Goal: Task Accomplishment & Management: Use online tool/utility

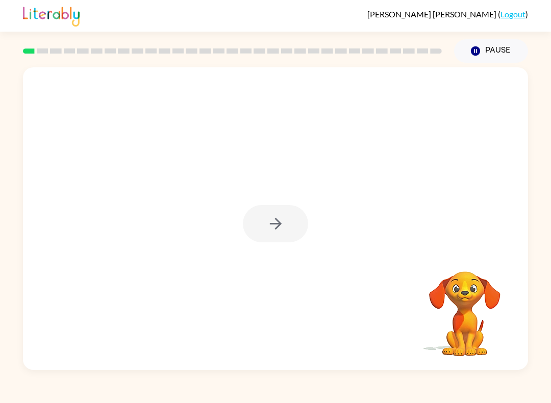
click at [283, 220] on div at bounding box center [275, 223] width 65 height 37
click at [282, 220] on div at bounding box center [275, 223] width 65 height 37
click at [276, 228] on icon "button" at bounding box center [276, 224] width 18 height 18
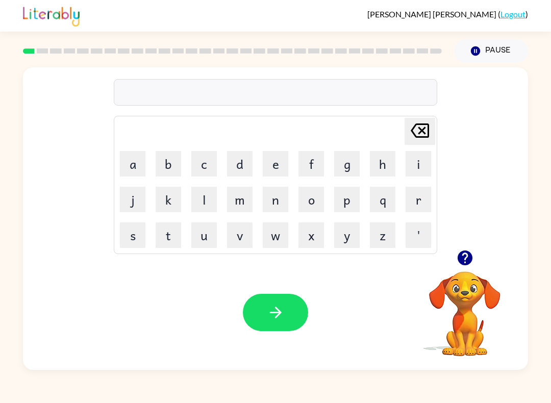
click at [129, 238] on button "s" at bounding box center [133, 235] width 26 height 26
click at [375, 165] on button "h" at bounding box center [383, 164] width 26 height 26
click at [200, 235] on button "u" at bounding box center [204, 235] width 26 height 26
click at [135, 236] on button "s" at bounding box center [133, 235] width 26 height 26
click at [380, 163] on button "h" at bounding box center [383, 164] width 26 height 26
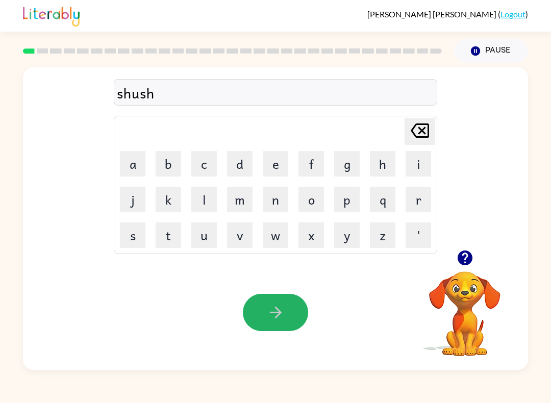
click at [287, 306] on button "button" at bounding box center [275, 312] width 65 height 37
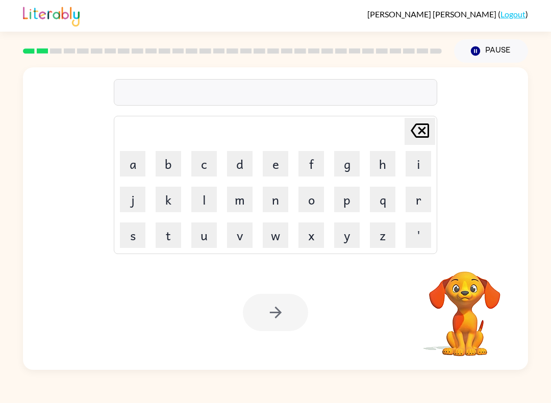
click at [130, 162] on button "a" at bounding box center [133, 164] width 26 height 26
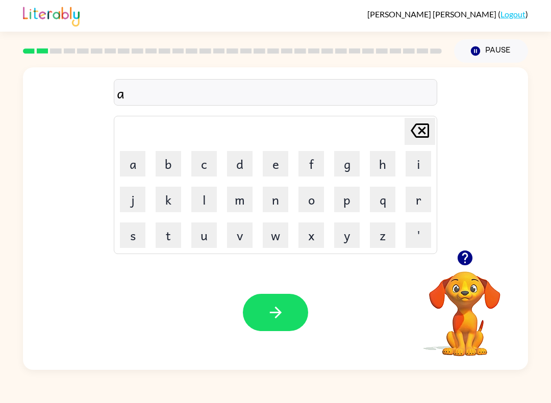
click at [349, 200] on button "p" at bounding box center [347, 200] width 26 height 26
click at [351, 202] on button "p" at bounding box center [347, 200] width 26 height 26
click at [421, 195] on button "r" at bounding box center [419, 200] width 26 height 26
click at [421, 169] on button "i" at bounding box center [419, 164] width 26 height 26
click at [279, 197] on button "n" at bounding box center [276, 200] width 26 height 26
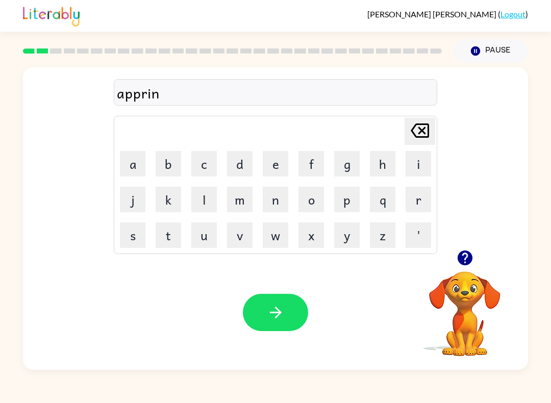
click at [203, 162] on button "c" at bounding box center [204, 164] width 26 height 26
click at [274, 168] on button "e" at bounding box center [276, 164] width 26 height 26
click at [129, 235] on button "s" at bounding box center [133, 235] width 26 height 26
click at [420, 128] on icon "[PERSON_NAME] last character input" at bounding box center [420, 130] width 24 height 24
click at [419, 127] on icon "[PERSON_NAME] last character input" at bounding box center [420, 130] width 24 height 24
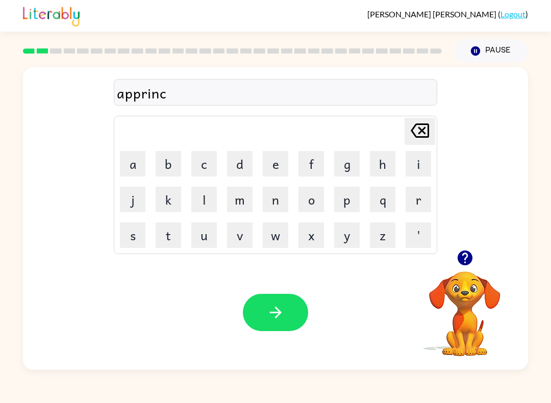
click at [420, 127] on icon "[PERSON_NAME] last character input" at bounding box center [420, 130] width 24 height 24
click at [419, 127] on icon "[PERSON_NAME] last character input" at bounding box center [420, 130] width 24 height 24
click at [420, 127] on icon "[PERSON_NAME] last character input" at bounding box center [420, 130] width 24 height 24
click at [425, 130] on icon "[PERSON_NAME] last character input" at bounding box center [420, 130] width 24 height 24
click at [132, 165] on button "a" at bounding box center [133, 164] width 26 height 26
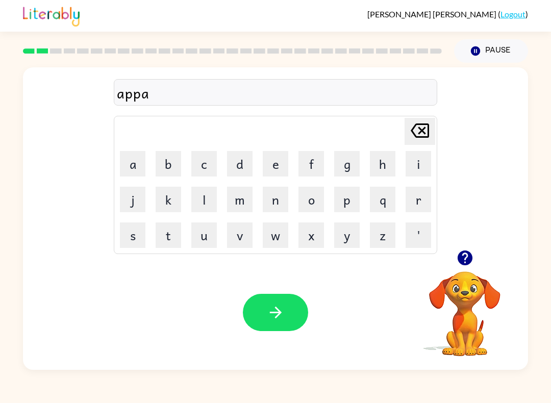
click at [423, 197] on button "r" at bounding box center [419, 200] width 26 height 26
click at [419, 166] on button "i" at bounding box center [419, 164] width 26 height 26
click at [132, 162] on button "a" at bounding box center [133, 164] width 26 height 26
click at [278, 198] on button "n" at bounding box center [276, 200] width 26 height 26
click at [128, 238] on button "s" at bounding box center [133, 235] width 26 height 26
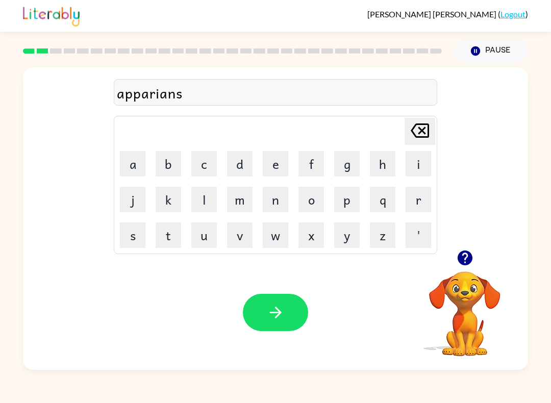
click at [208, 166] on button "c" at bounding box center [204, 164] width 26 height 26
click at [287, 161] on button "e" at bounding box center [276, 164] width 26 height 26
click at [129, 239] on button "s" at bounding box center [133, 235] width 26 height 26
click at [129, 234] on button "s" at bounding box center [133, 235] width 26 height 26
click at [282, 313] on icon "button" at bounding box center [276, 313] width 18 height 18
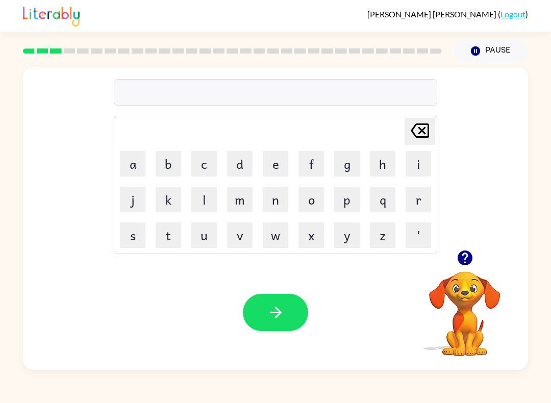
click at [416, 203] on button "r" at bounding box center [419, 200] width 26 height 26
click at [266, 166] on button "e" at bounding box center [276, 164] width 26 height 26
click at [135, 164] on button "a" at bounding box center [133, 164] width 26 height 26
click at [195, 194] on button "l" at bounding box center [204, 200] width 26 height 26
click at [410, 171] on button "i" at bounding box center [419, 164] width 26 height 26
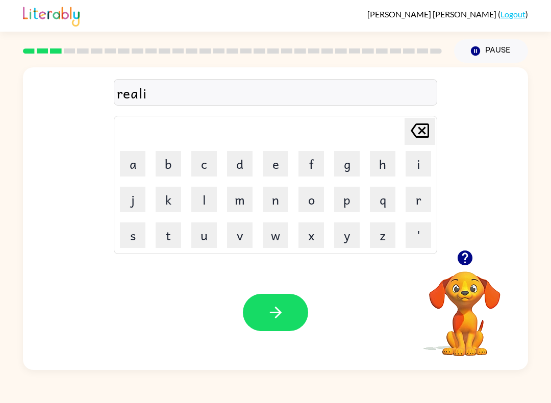
click at [170, 237] on button "t" at bounding box center [169, 235] width 26 height 26
click at [349, 237] on button "y" at bounding box center [347, 235] width 26 height 26
click at [299, 322] on button "button" at bounding box center [275, 312] width 65 height 37
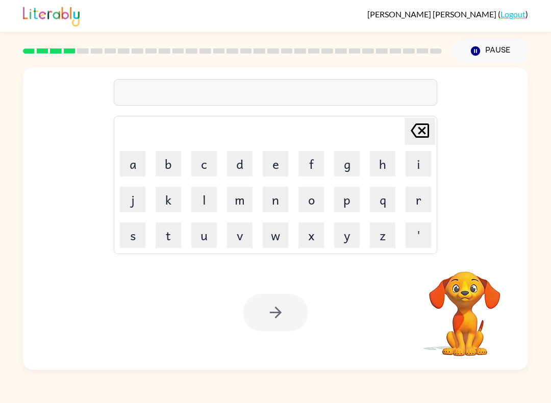
click at [283, 159] on button "e" at bounding box center [276, 164] width 26 height 26
click at [206, 199] on button "l" at bounding box center [204, 200] width 26 height 26
click at [421, 173] on button "i" at bounding box center [419, 164] width 26 height 26
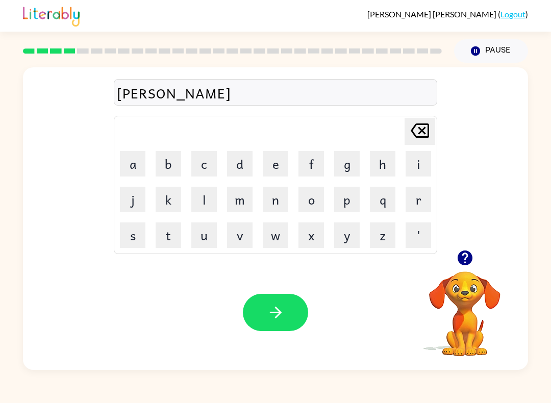
click at [248, 193] on button "m" at bounding box center [240, 200] width 26 height 26
click at [418, 167] on button "i" at bounding box center [419, 164] width 26 height 26
click at [270, 195] on button "n" at bounding box center [276, 200] width 26 height 26
click at [132, 160] on button "a" at bounding box center [133, 164] width 26 height 26
click at [165, 237] on button "t" at bounding box center [169, 235] width 26 height 26
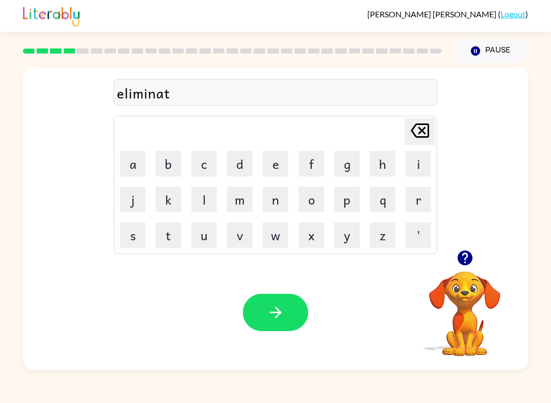
click at [276, 157] on button "e" at bounding box center [276, 164] width 26 height 26
click at [292, 314] on button "button" at bounding box center [275, 312] width 65 height 37
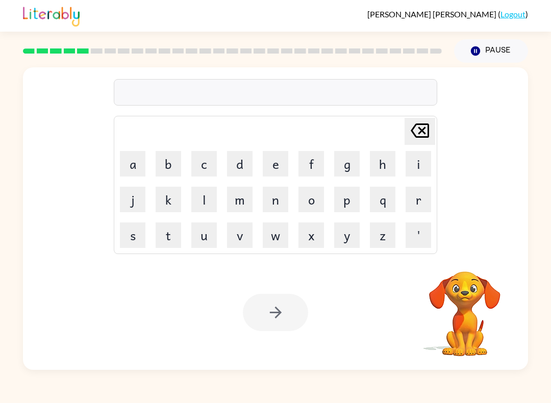
click at [233, 155] on button "d" at bounding box center [240, 164] width 26 height 26
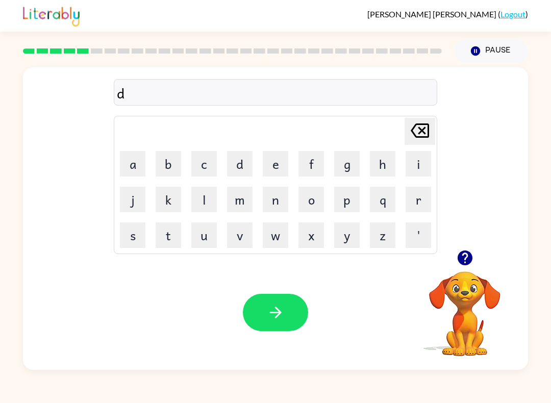
click at [206, 237] on button "u" at bounding box center [204, 235] width 26 height 26
click at [350, 200] on button "p" at bounding box center [347, 200] width 26 height 26
click at [204, 196] on button "l" at bounding box center [204, 200] width 26 height 26
click at [420, 163] on button "i" at bounding box center [419, 164] width 26 height 26
click at [203, 169] on button "c" at bounding box center [204, 164] width 26 height 26
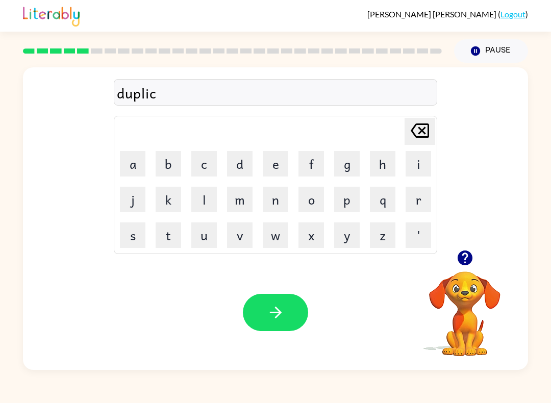
click at [133, 168] on button "a" at bounding box center [133, 164] width 26 height 26
click at [162, 240] on button "t" at bounding box center [169, 235] width 26 height 26
click at [280, 164] on button "e" at bounding box center [276, 164] width 26 height 26
click at [292, 296] on button "button" at bounding box center [275, 312] width 65 height 37
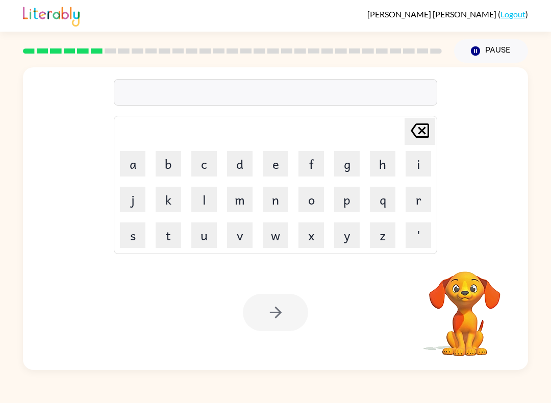
click at [240, 228] on button "v" at bounding box center [240, 235] width 26 height 26
click at [135, 161] on button "a" at bounding box center [133, 164] width 26 height 26
click at [208, 159] on button "c" at bounding box center [204, 164] width 26 height 26
click at [137, 164] on button "a" at bounding box center [133, 164] width 26 height 26
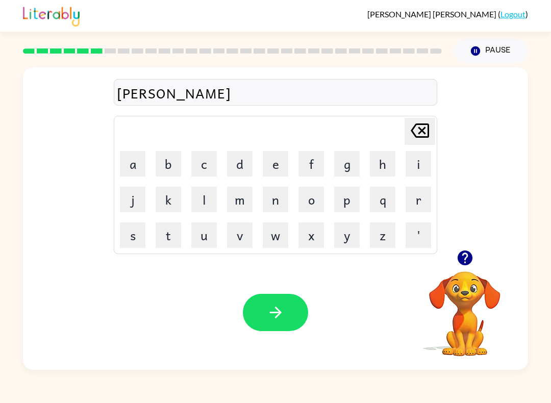
click at [164, 231] on button "t" at bounding box center [169, 235] width 26 height 26
click at [416, 169] on button "i" at bounding box center [419, 164] width 26 height 26
click at [308, 203] on button "o" at bounding box center [312, 200] width 26 height 26
click at [282, 201] on button "n" at bounding box center [276, 200] width 26 height 26
click at [294, 313] on button "button" at bounding box center [275, 312] width 65 height 37
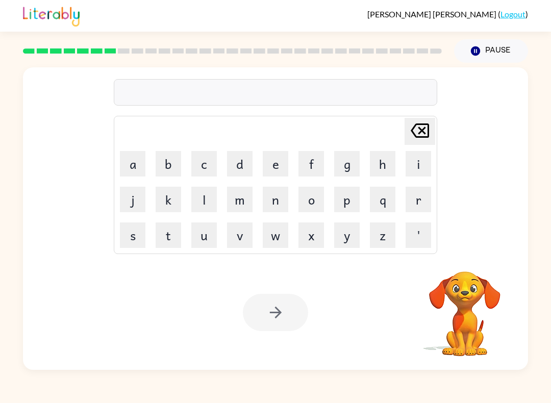
click at [350, 197] on button "p" at bounding box center [347, 200] width 26 height 26
click at [211, 235] on button "u" at bounding box center [204, 235] width 26 height 26
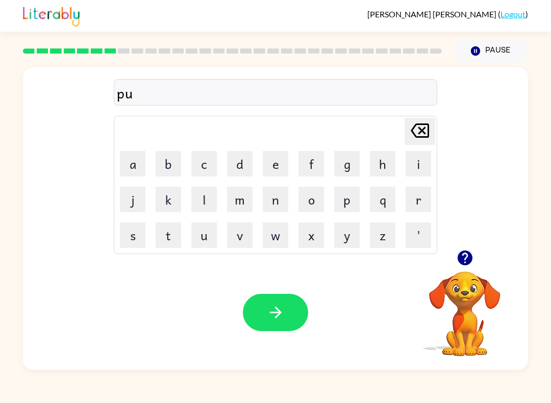
click at [245, 165] on button "d" at bounding box center [240, 164] width 26 height 26
click at [211, 192] on button "l" at bounding box center [204, 200] width 26 height 26
click at [270, 170] on button "e" at bounding box center [276, 164] width 26 height 26
click at [293, 312] on button "button" at bounding box center [275, 312] width 65 height 37
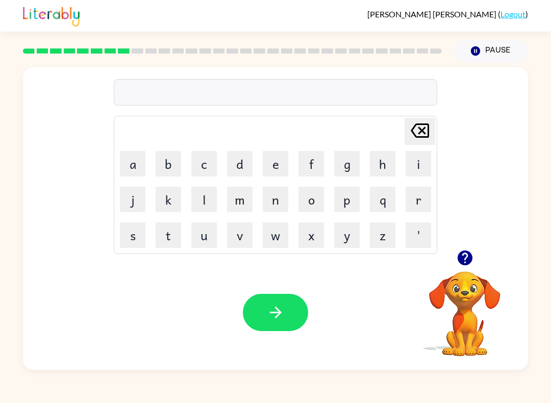
click at [344, 204] on button "p" at bounding box center [347, 200] width 26 height 26
click at [344, 203] on button "p" at bounding box center [347, 200] width 26 height 26
click at [129, 161] on button "a" at bounding box center [133, 164] width 26 height 26
click at [417, 203] on button "r" at bounding box center [419, 200] width 26 height 26
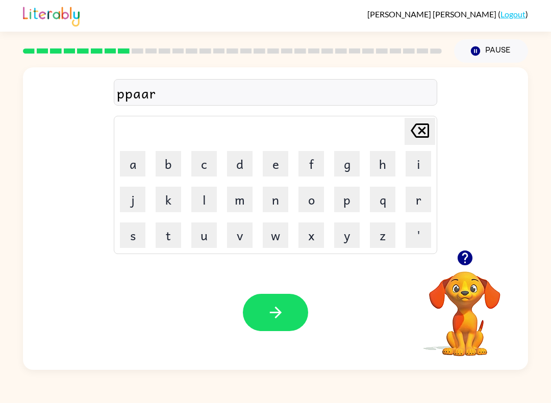
click at [417, 203] on button "r" at bounding box center [419, 200] width 26 height 26
click at [161, 231] on button "t" at bounding box center [169, 235] width 26 height 26
click at [161, 230] on button "t" at bounding box center [169, 235] width 26 height 26
click at [422, 171] on button "i" at bounding box center [419, 164] width 26 height 26
click at [414, 167] on button "i" at bounding box center [419, 164] width 26 height 26
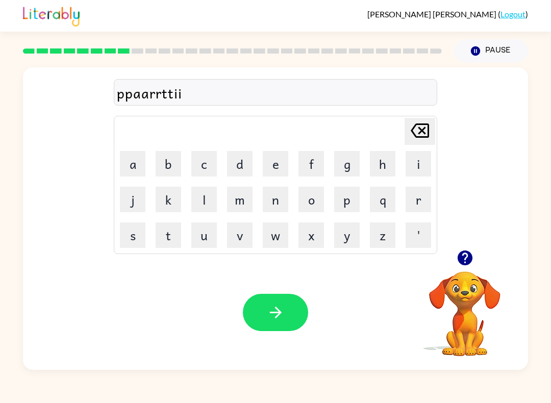
click at [210, 163] on button "c" at bounding box center [204, 164] width 26 height 26
click at [210, 162] on button "c" at bounding box center [204, 164] width 26 height 26
click at [132, 160] on button "a" at bounding box center [133, 164] width 26 height 26
click at [212, 209] on button "l" at bounding box center [204, 200] width 26 height 26
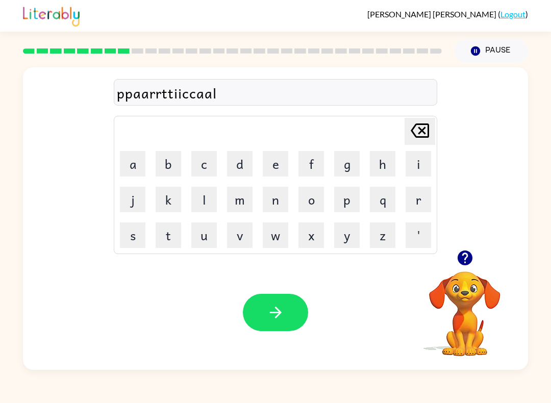
click at [211, 209] on button "l" at bounding box center [204, 200] width 26 height 26
click at [420, 127] on icon "[PERSON_NAME] last character input" at bounding box center [420, 130] width 24 height 24
click at [424, 135] on icon "[PERSON_NAME] last character input" at bounding box center [420, 130] width 24 height 24
click at [425, 136] on icon "[PERSON_NAME] last character input" at bounding box center [420, 130] width 24 height 24
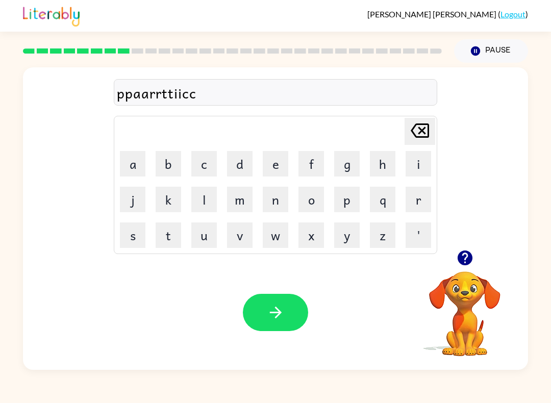
click at [424, 133] on icon at bounding box center [420, 130] width 18 height 14
click at [425, 132] on icon "[PERSON_NAME] last character input" at bounding box center [420, 130] width 24 height 24
click at [425, 129] on icon at bounding box center [420, 130] width 18 height 14
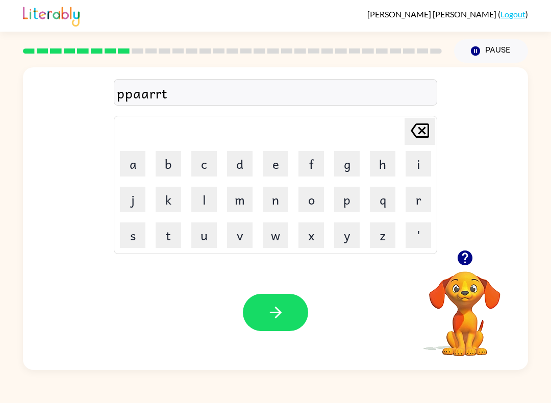
click at [425, 129] on icon at bounding box center [420, 130] width 18 height 14
click at [421, 130] on icon at bounding box center [420, 130] width 18 height 14
click at [419, 132] on icon "[PERSON_NAME] last character input" at bounding box center [420, 130] width 24 height 24
click at [417, 129] on icon "[PERSON_NAME] last character input" at bounding box center [420, 130] width 24 height 24
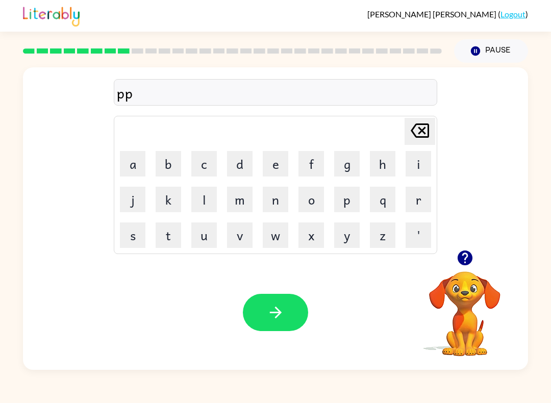
click at [419, 130] on icon "[PERSON_NAME] last character input" at bounding box center [420, 130] width 24 height 24
click at [132, 162] on button "a" at bounding box center [133, 164] width 26 height 26
click at [420, 201] on button "r" at bounding box center [419, 200] width 26 height 26
click at [161, 237] on button "t" at bounding box center [169, 235] width 26 height 26
click at [418, 169] on button "i" at bounding box center [419, 164] width 26 height 26
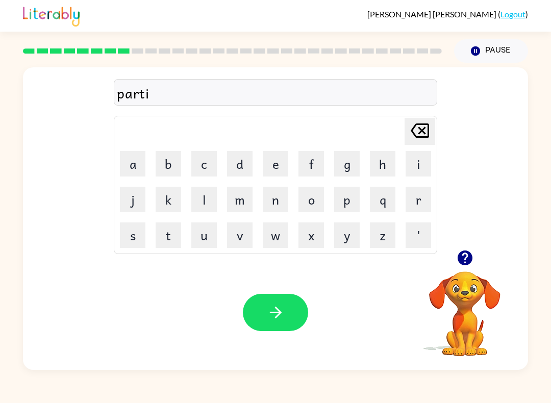
click at [200, 162] on button "c" at bounding box center [204, 164] width 26 height 26
click at [141, 162] on button "a" at bounding box center [133, 164] width 26 height 26
click at [197, 197] on button "l" at bounding box center [204, 200] width 26 height 26
click at [289, 322] on button "button" at bounding box center [275, 312] width 65 height 37
click at [408, 212] on button "r" at bounding box center [419, 200] width 26 height 26
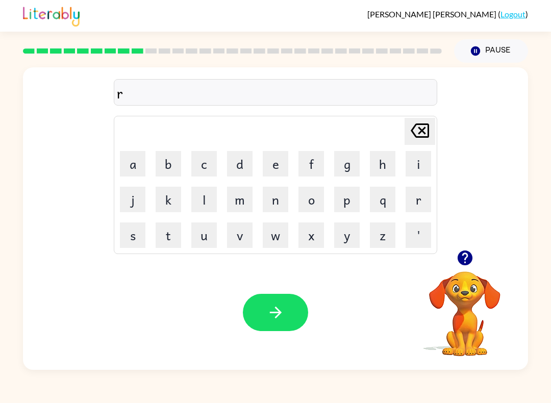
click at [275, 160] on button "e" at bounding box center [276, 164] width 26 height 26
click at [201, 171] on button "c" at bounding box center [204, 164] width 26 height 26
click at [129, 159] on button "a" at bounding box center [133, 164] width 26 height 26
click at [347, 203] on button "p" at bounding box center [347, 200] width 26 height 26
click at [170, 235] on button "t" at bounding box center [169, 235] width 26 height 26
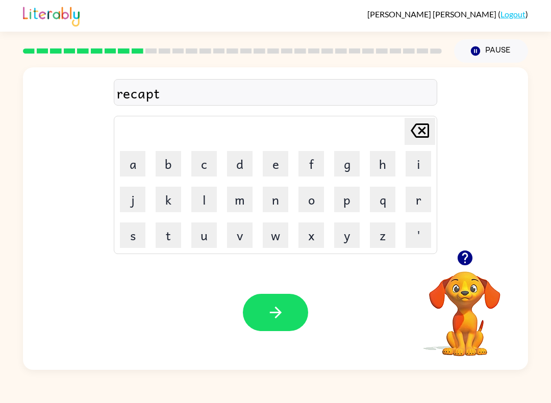
click at [193, 238] on button "u" at bounding box center [204, 235] width 26 height 26
click at [422, 198] on button "r" at bounding box center [419, 200] width 26 height 26
click at [272, 159] on button "e" at bounding box center [276, 164] width 26 height 26
click at [434, 120] on button "[PERSON_NAME] last character input" at bounding box center [420, 131] width 31 height 27
click at [280, 161] on button "e" at bounding box center [276, 164] width 26 height 26
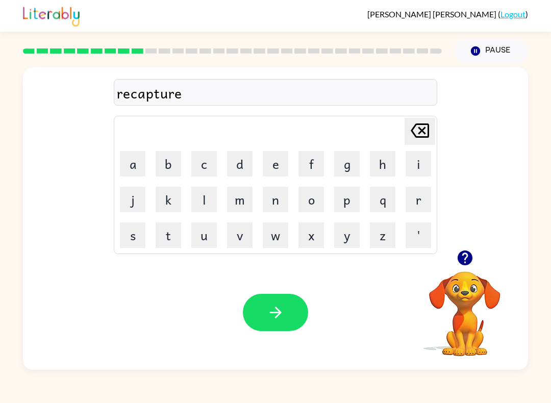
click at [268, 331] on button "button" at bounding box center [275, 312] width 65 height 37
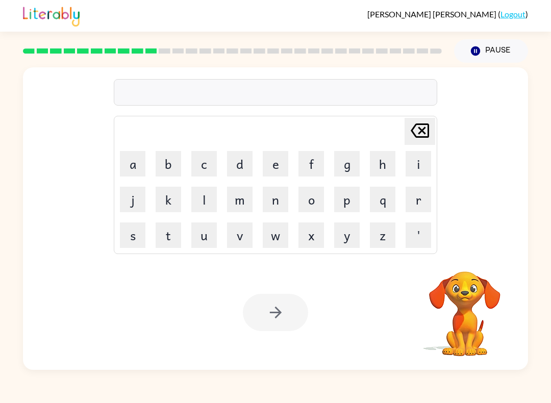
click at [339, 205] on button "p" at bounding box center [347, 200] width 26 height 26
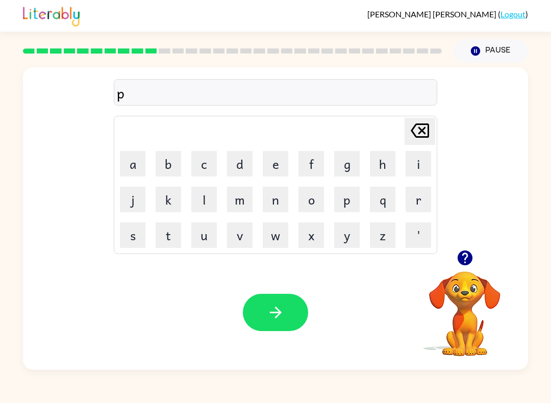
click at [420, 202] on button "r" at bounding box center [419, 200] width 26 height 26
click at [275, 162] on button "e" at bounding box center [276, 164] width 26 height 26
click at [132, 233] on button "s" at bounding box center [133, 235] width 26 height 26
click at [203, 166] on button "c" at bounding box center [204, 164] width 26 height 26
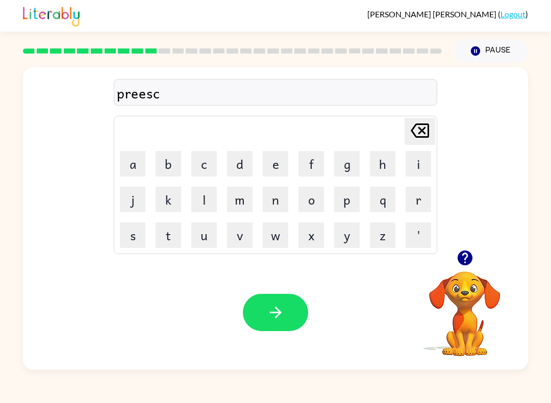
click at [420, 131] on icon "[PERSON_NAME] last character input" at bounding box center [420, 130] width 24 height 24
click at [426, 135] on icon "[PERSON_NAME] last character input" at bounding box center [420, 130] width 24 height 24
click at [136, 233] on button "s" at bounding box center [133, 235] width 26 height 26
click at [206, 157] on button "c" at bounding box center [204, 164] width 26 height 26
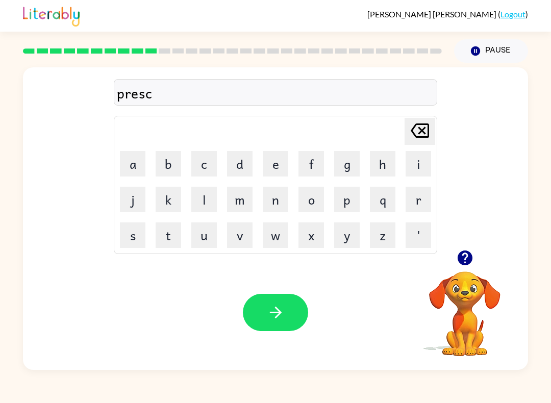
click at [387, 166] on button "h" at bounding box center [383, 164] width 26 height 26
click at [314, 202] on button "o" at bounding box center [312, 200] width 26 height 26
click at [310, 202] on button "o" at bounding box center [312, 200] width 26 height 26
click at [213, 206] on button "l" at bounding box center [204, 200] width 26 height 26
click at [280, 324] on button "button" at bounding box center [275, 312] width 65 height 37
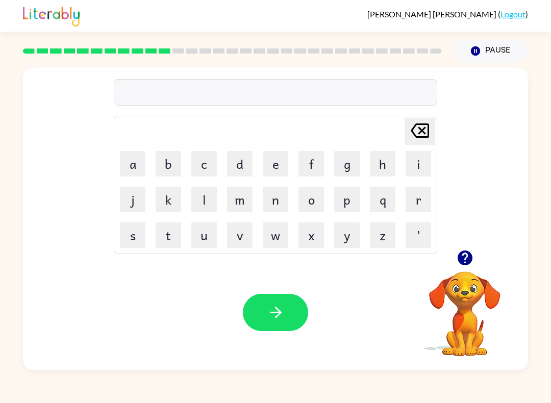
click at [204, 163] on button "c" at bounding box center [204, 164] width 26 height 26
click at [419, 205] on button "r" at bounding box center [419, 200] width 26 height 26
click at [138, 167] on button "a" at bounding box center [133, 164] width 26 height 26
click at [243, 239] on button "v" at bounding box center [240, 235] width 26 height 26
click at [282, 158] on button "e" at bounding box center [276, 164] width 26 height 26
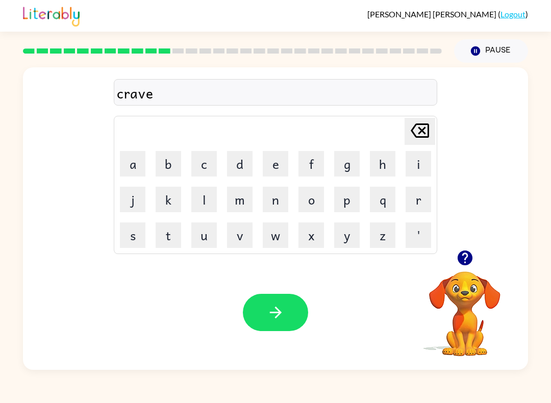
click at [272, 324] on button "button" at bounding box center [275, 312] width 65 height 37
click at [239, 159] on button "d" at bounding box center [240, 164] width 26 height 26
click at [419, 166] on button "i" at bounding box center [419, 164] width 26 height 26
click at [200, 171] on button "c" at bounding box center [204, 164] width 26 height 26
click at [175, 234] on button "t" at bounding box center [169, 235] width 26 height 26
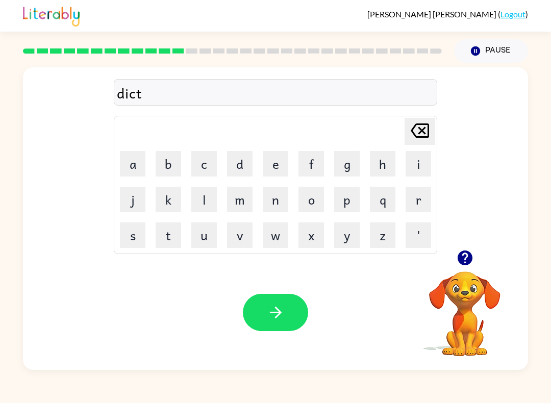
click at [130, 168] on button "a" at bounding box center [133, 164] width 26 height 26
click at [169, 238] on button "t" at bounding box center [169, 235] width 26 height 26
click at [272, 164] on button "e" at bounding box center [276, 164] width 26 height 26
click at [265, 319] on button "button" at bounding box center [275, 312] width 65 height 37
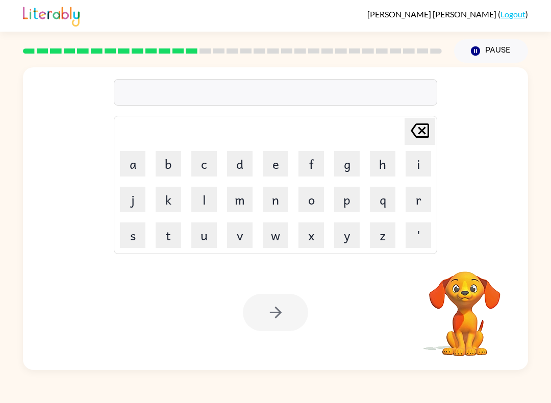
click at [353, 198] on button "p" at bounding box center [347, 200] width 26 height 26
click at [129, 166] on button "a" at bounding box center [133, 164] width 26 height 26
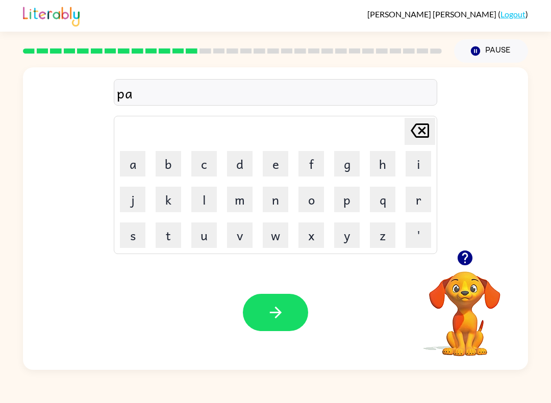
click at [350, 241] on button "y" at bounding box center [347, 235] width 26 height 26
click at [243, 200] on button "m" at bounding box center [240, 200] width 26 height 26
click at [275, 168] on button "e" at bounding box center [276, 164] width 26 height 26
click at [283, 202] on button "n" at bounding box center [276, 200] width 26 height 26
click at [177, 232] on button "t" at bounding box center [169, 235] width 26 height 26
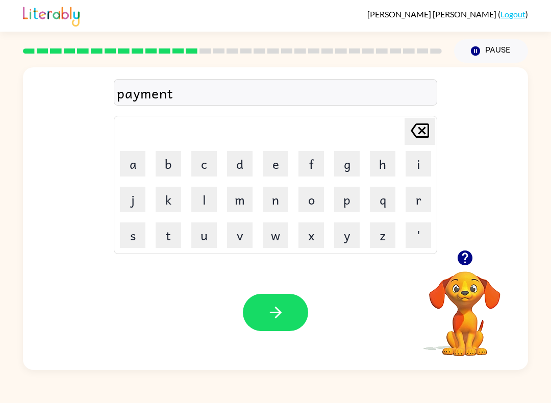
click at [268, 320] on icon "button" at bounding box center [276, 313] width 18 height 18
click at [464, 262] on icon "button" at bounding box center [464, 258] width 15 height 15
click at [247, 198] on button "m" at bounding box center [240, 200] width 26 height 26
click at [134, 161] on button "a" at bounding box center [133, 164] width 26 height 26
click at [353, 234] on button "y" at bounding box center [347, 235] width 26 height 26
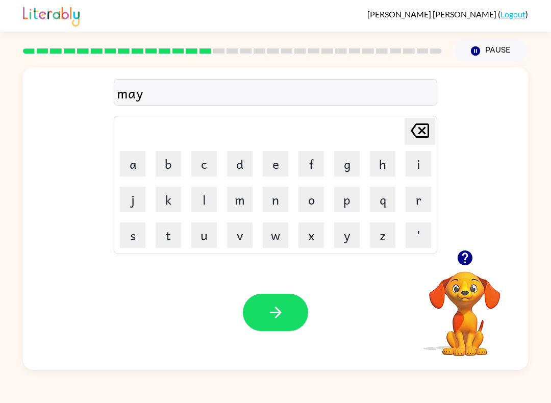
click at [305, 191] on button "o" at bounding box center [312, 200] width 26 height 26
click at [421, 207] on button "r" at bounding box center [419, 200] width 26 height 26
click at [288, 318] on button "button" at bounding box center [275, 312] width 65 height 37
click at [130, 238] on button "s" at bounding box center [133, 235] width 26 height 26
click at [347, 203] on button "p" at bounding box center [347, 200] width 26 height 26
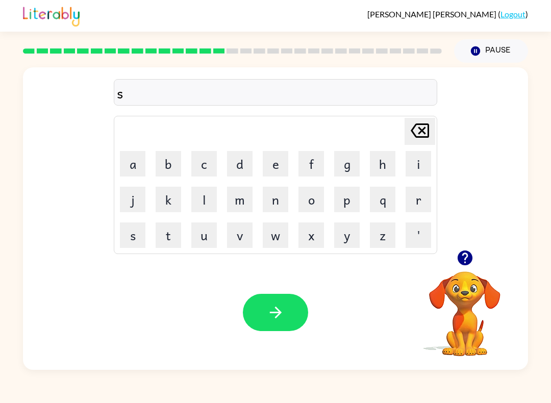
click at [131, 163] on button "a" at bounding box center [133, 164] width 26 height 26
click at [379, 205] on button "q" at bounding box center [383, 200] width 26 height 26
click at [418, 129] on icon "[PERSON_NAME] last character input" at bounding box center [420, 130] width 24 height 24
click at [423, 204] on button "r" at bounding box center [419, 200] width 26 height 26
click at [165, 201] on button "k" at bounding box center [169, 200] width 26 height 26
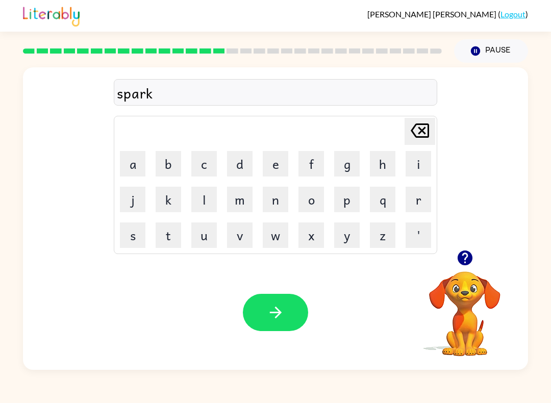
click at [303, 325] on button "button" at bounding box center [275, 312] width 65 height 37
click at [351, 195] on button "p" at bounding box center [347, 200] width 26 height 26
click at [419, 194] on button "r" at bounding box center [419, 200] width 26 height 26
click at [419, 130] on icon "[PERSON_NAME] last character input" at bounding box center [420, 130] width 24 height 24
click at [129, 163] on button "a" at bounding box center [133, 164] width 26 height 26
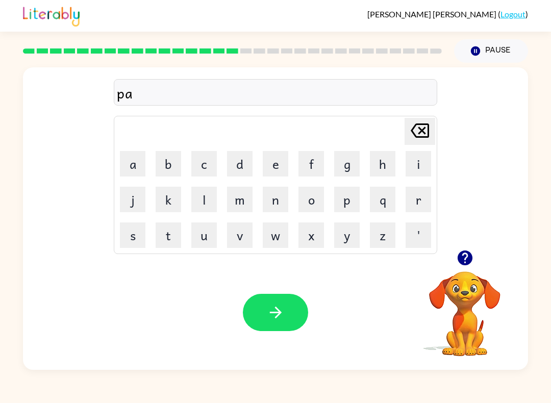
click at [205, 193] on button "l" at bounding box center [204, 200] width 26 height 26
click at [195, 187] on button "l" at bounding box center [204, 200] width 26 height 26
click at [417, 126] on icon "[PERSON_NAME] last character input" at bounding box center [420, 130] width 24 height 24
click at [305, 319] on button "button" at bounding box center [275, 312] width 65 height 37
click at [132, 232] on button "s" at bounding box center [133, 235] width 26 height 26
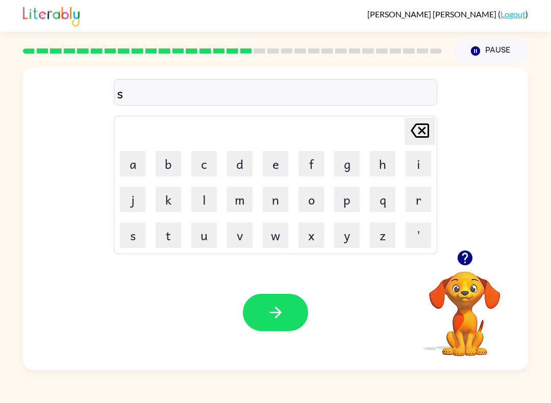
click at [349, 200] on button "p" at bounding box center [347, 200] width 26 height 26
click at [421, 168] on button "i" at bounding box center [419, 164] width 26 height 26
click at [418, 166] on button "i" at bounding box center [419, 164] width 26 height 26
click at [286, 200] on button "n" at bounding box center [276, 200] width 26 height 26
click at [344, 168] on button "g" at bounding box center [347, 164] width 26 height 26
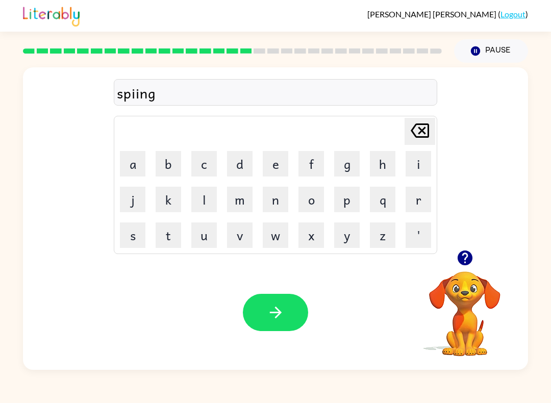
click at [424, 131] on icon "[PERSON_NAME] last character input" at bounding box center [420, 130] width 24 height 24
click at [425, 132] on icon "[PERSON_NAME] last character input" at bounding box center [420, 130] width 24 height 24
click at [424, 130] on icon at bounding box center [420, 130] width 18 height 14
click at [275, 202] on button "n" at bounding box center [276, 200] width 26 height 26
click at [420, 168] on button "i" at bounding box center [419, 164] width 26 height 26
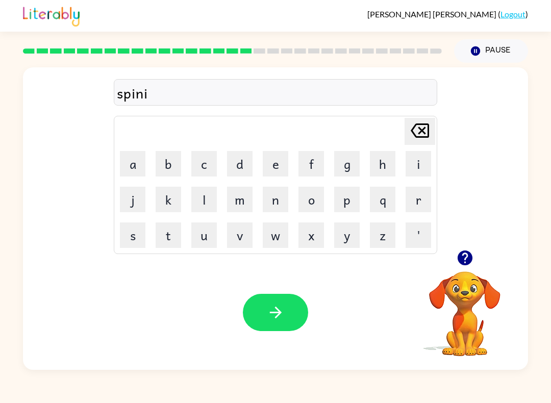
click at [283, 198] on button "n" at bounding box center [276, 200] width 26 height 26
click at [350, 167] on button "g" at bounding box center [347, 164] width 26 height 26
click at [286, 308] on button "button" at bounding box center [275, 312] width 65 height 37
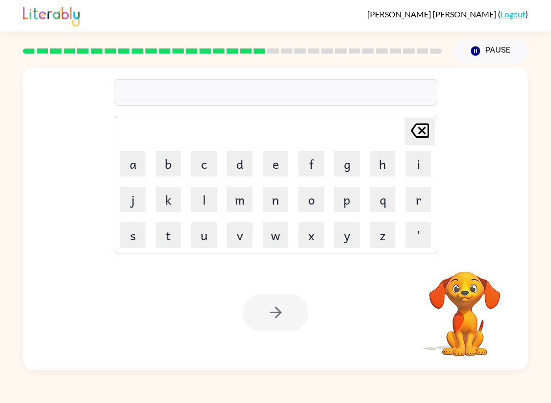
click at [337, 168] on button "g" at bounding box center [347, 164] width 26 height 26
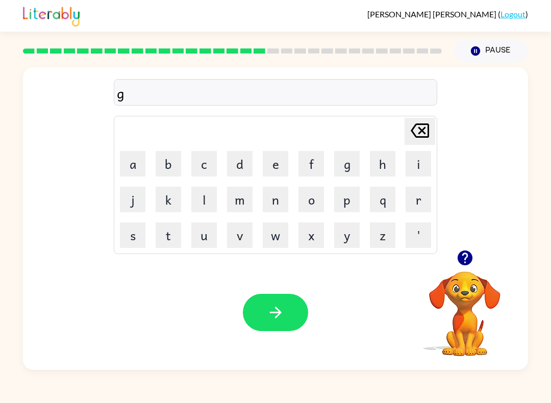
click at [409, 212] on button "r" at bounding box center [419, 200] width 26 height 26
click at [199, 240] on button "u" at bounding box center [204, 235] width 26 height 26
click at [246, 203] on button "m" at bounding box center [240, 200] width 26 height 26
click at [351, 202] on button "p" at bounding box center [347, 200] width 26 height 26
click at [412, 172] on button "i" at bounding box center [419, 164] width 26 height 26
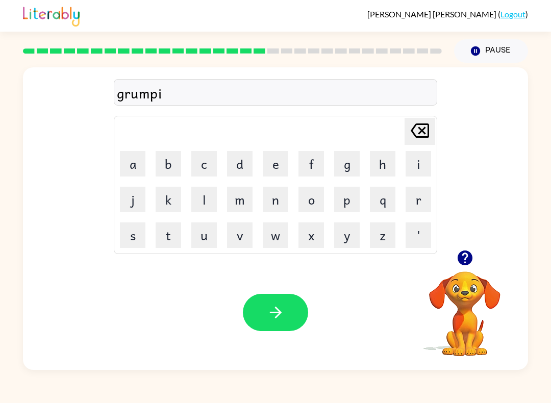
click at [279, 163] on button "e" at bounding box center [276, 164] width 26 height 26
click at [143, 232] on button "s" at bounding box center [133, 235] width 26 height 26
click at [176, 236] on button "t" at bounding box center [169, 235] width 26 height 26
click at [282, 311] on icon "button" at bounding box center [276, 313] width 18 height 18
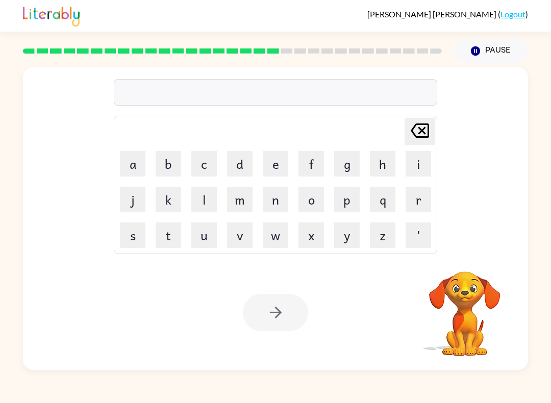
click at [424, 173] on button "i" at bounding box center [419, 164] width 26 height 26
click at [280, 201] on button "n" at bounding box center [276, 200] width 26 height 26
click at [216, 155] on button "c" at bounding box center [204, 164] width 26 height 26
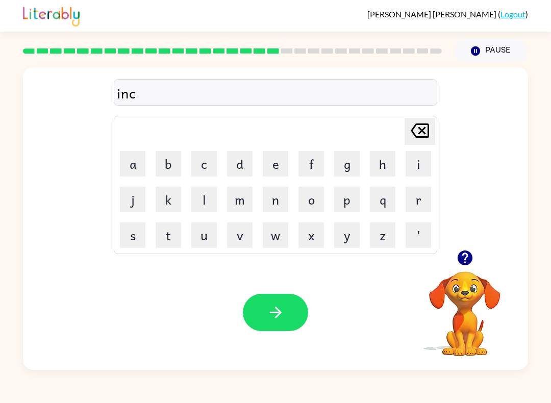
click at [413, 197] on button "r" at bounding box center [419, 200] width 26 height 26
click at [272, 166] on button "e" at bounding box center [276, 164] width 26 height 26
click at [251, 164] on button "d" at bounding box center [240, 164] width 26 height 26
click at [413, 171] on button "i" at bounding box center [419, 164] width 26 height 26
click at [177, 164] on button "b" at bounding box center [169, 164] width 26 height 26
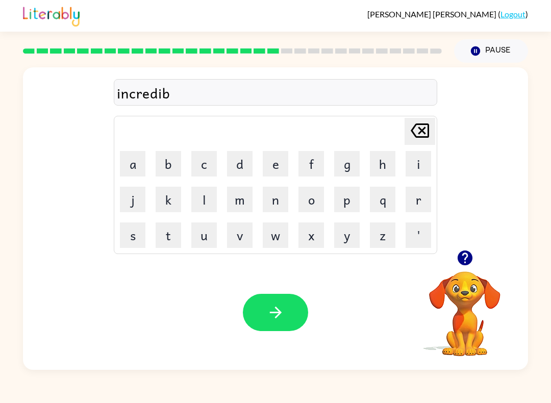
click at [211, 198] on button "l" at bounding box center [204, 200] width 26 height 26
click at [276, 161] on button "e" at bounding box center [276, 164] width 26 height 26
click at [425, 130] on icon "[PERSON_NAME] last character input" at bounding box center [420, 130] width 24 height 24
click at [294, 293] on div "Your browser must support playing .mp4 files to use Literably. Please try using…" at bounding box center [275, 312] width 505 height 115
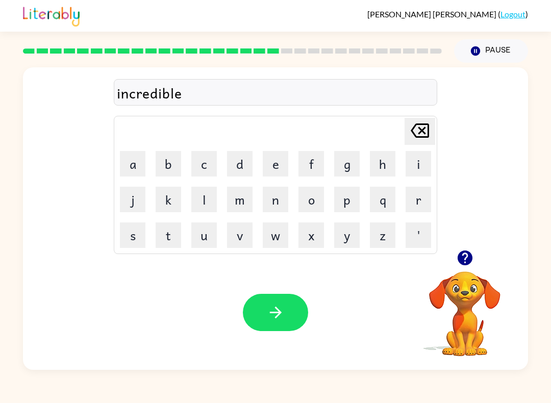
click at [281, 317] on icon "button" at bounding box center [276, 313] width 18 height 18
click at [460, 264] on icon "button" at bounding box center [464, 258] width 15 height 15
click at [204, 188] on button "l" at bounding box center [204, 200] width 26 height 26
click at [416, 172] on button "i" at bounding box center [419, 164] width 26 height 26
click at [131, 233] on button "s" at bounding box center [133, 235] width 26 height 26
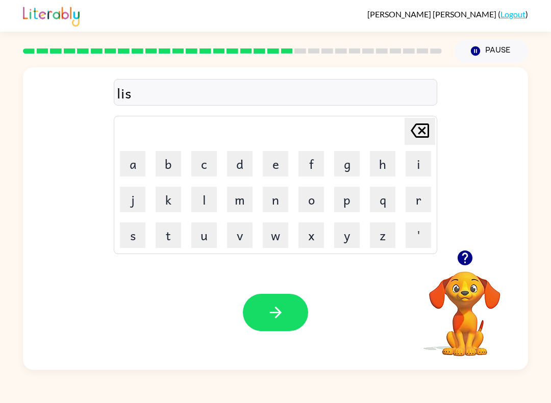
click at [274, 158] on button "e" at bounding box center [276, 164] width 26 height 26
click at [287, 199] on button "n" at bounding box center [276, 200] width 26 height 26
click at [181, 225] on button "t" at bounding box center [169, 235] width 26 height 26
click at [296, 311] on button "button" at bounding box center [275, 312] width 65 height 37
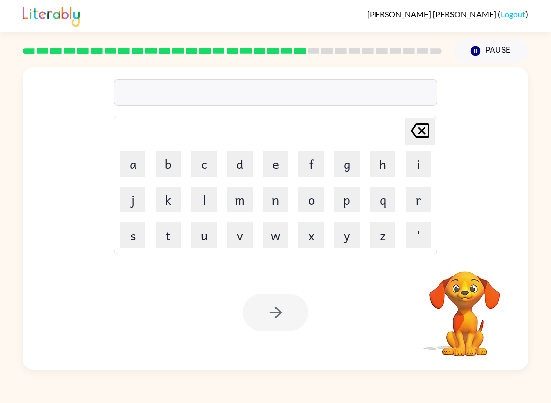
click at [280, 207] on button "n" at bounding box center [276, 200] width 26 height 26
click at [312, 209] on button "o" at bounding box center [312, 200] width 26 height 26
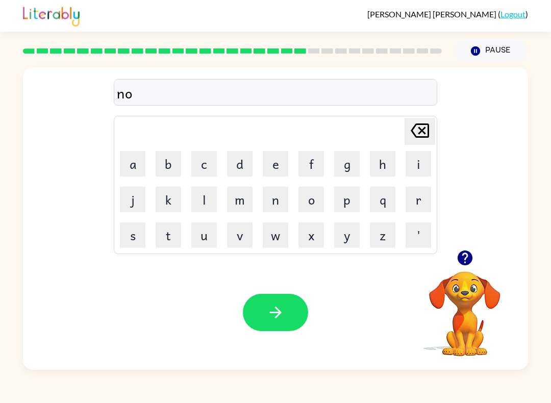
click at [234, 204] on button "m" at bounding box center [240, 200] width 26 height 26
click at [410, 169] on button "i" at bounding box center [419, 164] width 26 height 26
click at [267, 204] on button "n" at bounding box center [276, 200] width 26 height 26
click at [131, 160] on button "a" at bounding box center [133, 164] width 26 height 26
click at [172, 243] on button "t" at bounding box center [169, 235] width 26 height 26
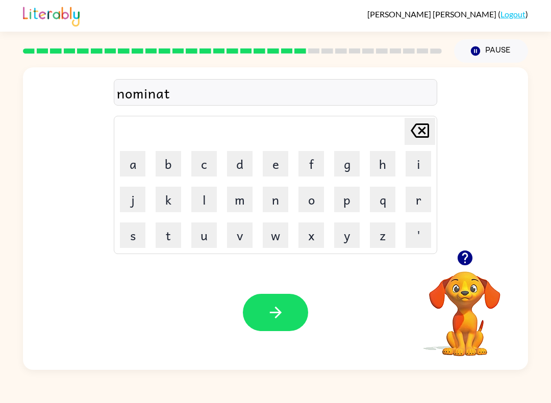
click at [282, 166] on button "e" at bounding box center [276, 164] width 26 height 26
click at [265, 312] on button "button" at bounding box center [275, 312] width 65 height 37
click at [130, 235] on button "s" at bounding box center [133, 235] width 26 height 26
click at [208, 233] on button "u" at bounding box center [204, 235] width 26 height 26
click at [134, 235] on button "s" at bounding box center [133, 235] width 26 height 26
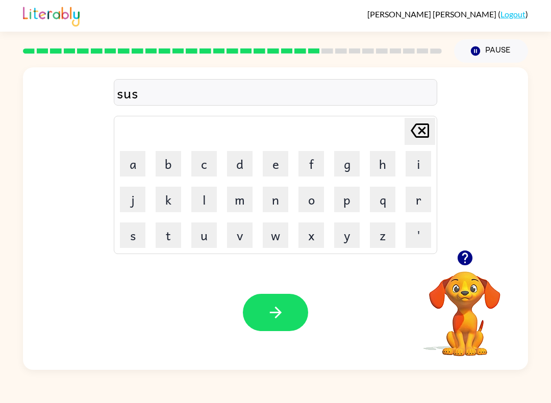
click at [180, 229] on button "t" at bounding box center [169, 235] width 26 height 26
click at [127, 166] on button "a" at bounding box center [133, 164] width 26 height 26
click at [408, 169] on button "i" at bounding box center [419, 164] width 26 height 26
click at [284, 203] on button "n" at bounding box center [276, 200] width 26 height 26
click at [262, 306] on button "button" at bounding box center [275, 312] width 65 height 37
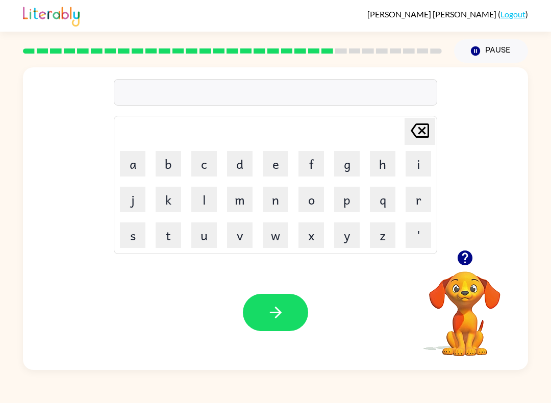
click at [279, 238] on button "w" at bounding box center [276, 235] width 26 height 26
click at [320, 202] on button "o" at bounding box center [312, 200] width 26 height 26
click at [406, 190] on button "r" at bounding box center [419, 200] width 26 height 26
click at [234, 161] on button "d" at bounding box center [240, 164] width 26 height 26
click at [357, 244] on button "y" at bounding box center [347, 235] width 26 height 26
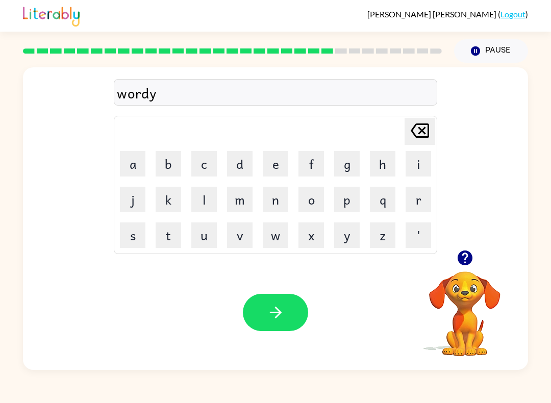
click at [288, 313] on button "button" at bounding box center [275, 312] width 65 height 37
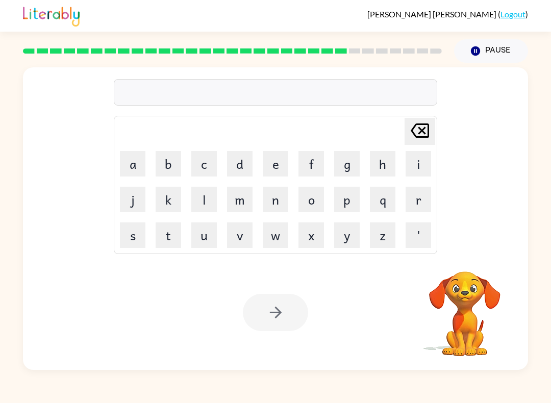
click at [406, 203] on button "r" at bounding box center [419, 200] width 26 height 26
click at [272, 163] on button "e" at bounding box center [276, 164] width 26 height 26
click at [214, 196] on button "l" at bounding box center [204, 200] width 26 height 26
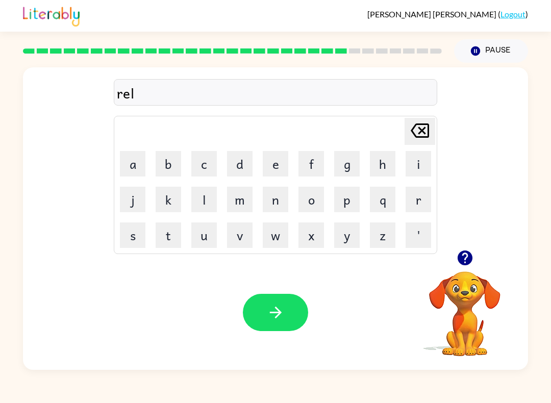
click at [126, 165] on button "a" at bounding box center [133, 164] width 26 height 26
click at [278, 168] on button "e" at bounding box center [276, 164] width 26 height 26
click at [246, 161] on button "d" at bounding box center [240, 164] width 26 height 26
click at [424, 126] on icon "[PERSON_NAME] last character input" at bounding box center [420, 130] width 24 height 24
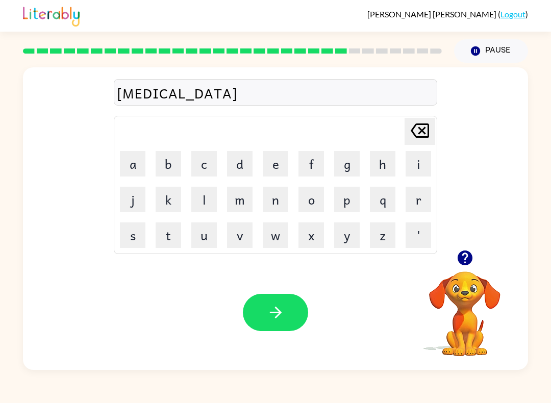
click at [134, 219] on td "s" at bounding box center [132, 235] width 35 height 35
click at [162, 235] on button "t" at bounding box center [169, 235] width 26 height 26
click at [271, 164] on button "e" at bounding box center [276, 164] width 26 height 26
click at [243, 167] on button "d" at bounding box center [240, 164] width 26 height 26
click at [293, 320] on button "button" at bounding box center [275, 312] width 65 height 37
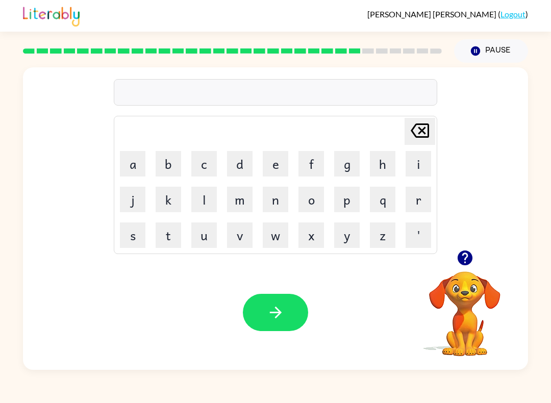
click at [466, 253] on icon "button" at bounding box center [464, 258] width 15 height 15
click at [164, 196] on button "k" at bounding box center [169, 200] width 26 height 26
click at [421, 176] on button "i" at bounding box center [419, 164] width 26 height 26
click at [169, 238] on button "t" at bounding box center [169, 235] width 26 height 26
click at [169, 237] on button "t" at bounding box center [169, 235] width 26 height 26
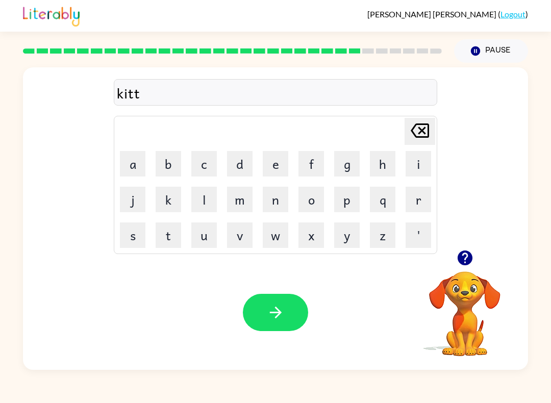
click at [281, 162] on button "e" at bounding box center [276, 164] width 26 height 26
click at [282, 195] on button "n" at bounding box center [276, 200] width 26 height 26
click at [278, 315] on icon "button" at bounding box center [275, 313] width 12 height 12
click at [235, 154] on button "d" at bounding box center [240, 164] width 26 height 26
click at [283, 163] on button "e" at bounding box center [276, 164] width 26 height 26
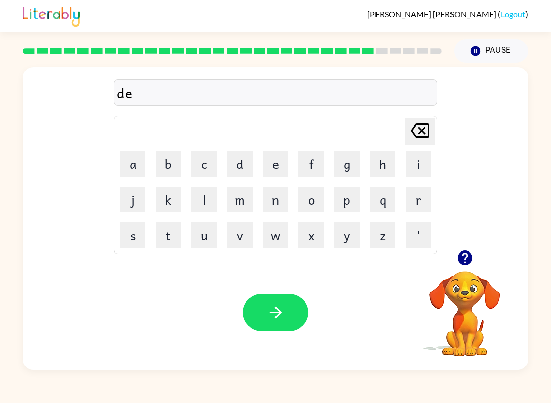
click at [386, 204] on button "q" at bounding box center [383, 200] width 26 height 26
click at [420, 135] on icon "[PERSON_NAME] last character input" at bounding box center [420, 130] width 24 height 24
click at [357, 205] on button "p" at bounding box center [347, 200] width 26 height 26
click at [133, 165] on button "a" at bounding box center [133, 164] width 26 height 26
click at [416, 206] on button "r" at bounding box center [419, 200] width 26 height 26
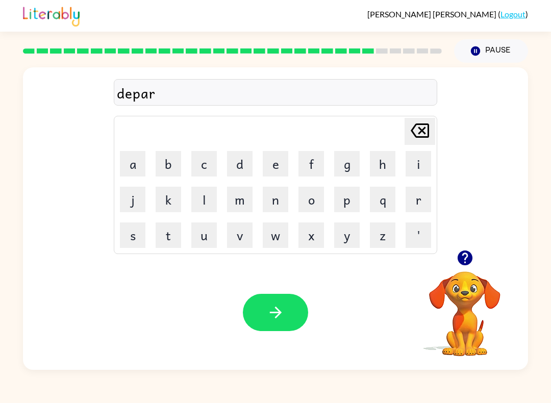
click at [157, 236] on button "t" at bounding box center [169, 235] width 26 height 26
click at [251, 194] on button "m" at bounding box center [240, 200] width 26 height 26
click at [278, 167] on button "e" at bounding box center [276, 164] width 26 height 26
click at [283, 205] on button "n" at bounding box center [276, 200] width 26 height 26
click at [162, 237] on button "t" at bounding box center [169, 235] width 26 height 26
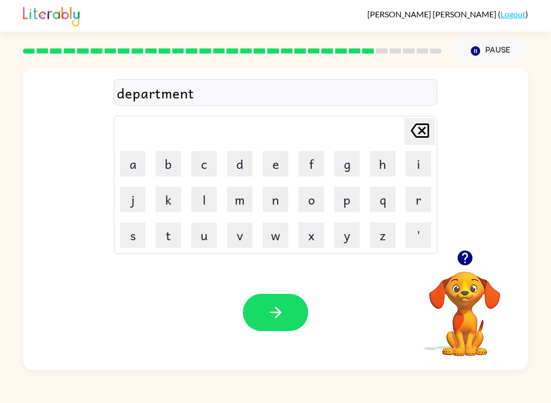
click at [423, 132] on icon at bounding box center [420, 130] width 18 height 14
click at [422, 132] on icon at bounding box center [420, 130] width 18 height 14
click at [420, 128] on icon "[PERSON_NAME] last character input" at bounding box center [420, 130] width 24 height 24
click at [420, 128] on icon at bounding box center [420, 130] width 18 height 14
click at [420, 129] on icon at bounding box center [420, 130] width 18 height 14
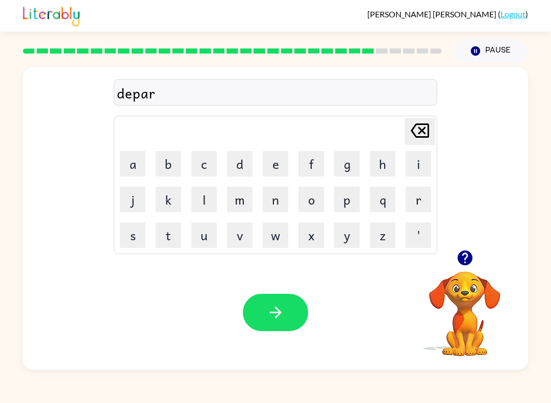
click at [244, 205] on button "m" at bounding box center [240, 200] width 26 height 26
click at [271, 168] on button "e" at bounding box center [276, 164] width 26 height 26
click at [286, 195] on button "n" at bounding box center [276, 200] width 26 height 26
click at [161, 236] on button "t" at bounding box center [169, 235] width 26 height 26
click at [289, 295] on button "button" at bounding box center [275, 312] width 65 height 37
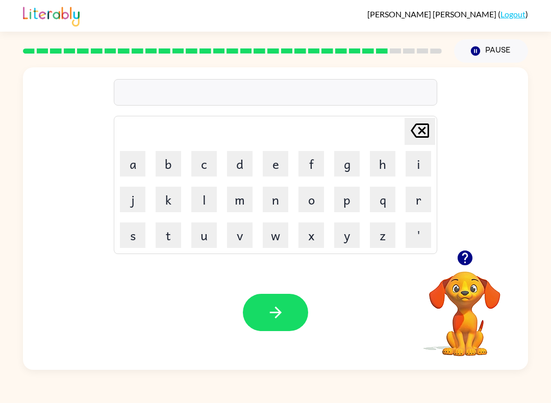
click at [125, 235] on button "s" at bounding box center [133, 235] width 26 height 26
click at [192, 200] on button "l" at bounding box center [204, 200] width 26 height 26
click at [420, 168] on button "i" at bounding box center [419, 164] width 26 height 26
click at [350, 162] on button "g" at bounding box center [347, 164] width 26 height 26
click at [379, 170] on button "h" at bounding box center [383, 164] width 26 height 26
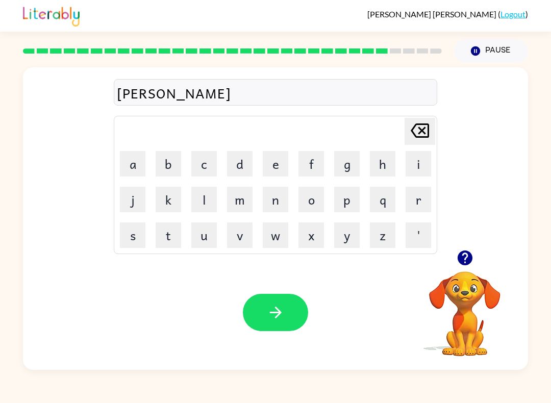
click at [161, 234] on button "t" at bounding box center [169, 235] width 26 height 26
click at [295, 302] on button "button" at bounding box center [275, 312] width 65 height 37
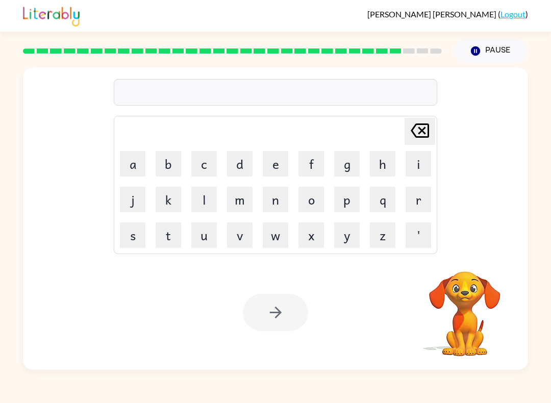
click at [216, 233] on button "u" at bounding box center [204, 235] width 26 height 26
click at [280, 207] on button "n" at bounding box center [276, 200] width 26 height 26
click at [415, 166] on button "i" at bounding box center [419, 164] width 26 height 26
click at [251, 231] on button "v" at bounding box center [240, 235] width 26 height 26
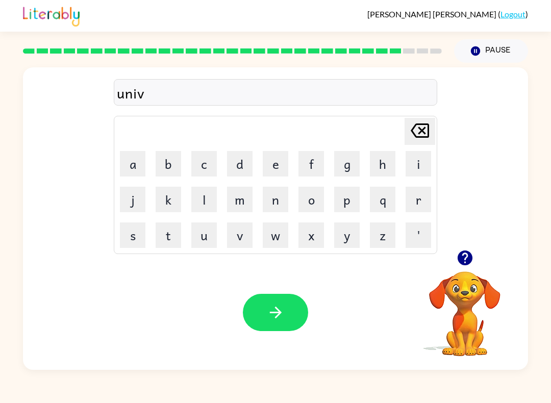
click at [210, 162] on button "c" at bounding box center [204, 164] width 26 height 26
click at [421, 129] on icon at bounding box center [420, 130] width 18 height 14
click at [279, 170] on button "e" at bounding box center [276, 164] width 26 height 26
click at [416, 201] on button "r" at bounding box center [419, 200] width 26 height 26
click at [128, 238] on button "s" at bounding box center [133, 235] width 26 height 26
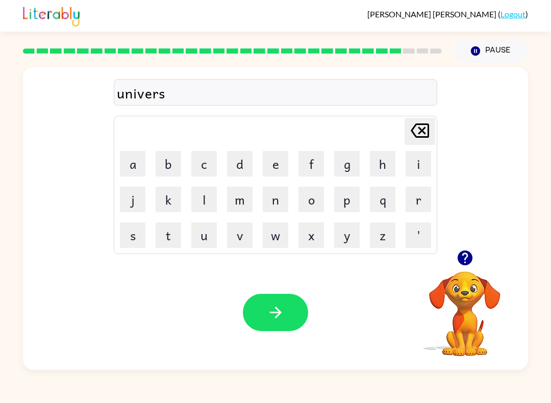
click at [127, 169] on button "a" at bounding box center [133, 164] width 26 height 26
click at [201, 198] on button "l" at bounding box center [204, 200] width 26 height 26
click at [284, 311] on icon "button" at bounding box center [276, 313] width 18 height 18
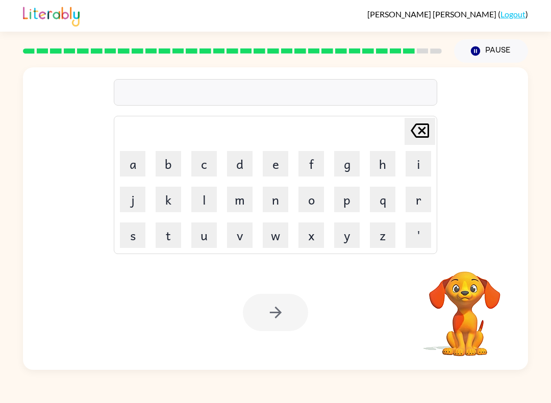
click at [121, 236] on button "s" at bounding box center [133, 235] width 26 height 26
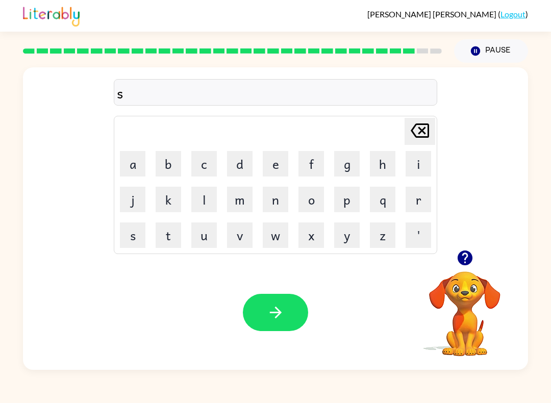
click at [428, 172] on button "i" at bounding box center [419, 164] width 26 height 26
click at [201, 191] on button "l" at bounding box center [204, 200] width 26 height 26
click at [248, 238] on button "v" at bounding box center [240, 235] width 26 height 26
click at [270, 163] on button "e" at bounding box center [276, 164] width 26 height 26
click at [417, 197] on button "r" at bounding box center [419, 200] width 26 height 26
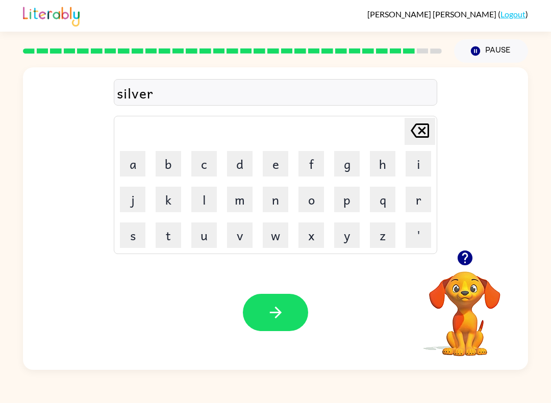
click at [274, 241] on button "w" at bounding box center [276, 235] width 26 height 26
click at [280, 162] on button "e" at bounding box center [276, 164] width 26 height 26
click at [121, 169] on button "a" at bounding box center [133, 164] width 26 height 26
click at [430, 207] on button "r" at bounding box center [419, 200] width 26 height 26
click at [296, 317] on button "button" at bounding box center [275, 312] width 65 height 37
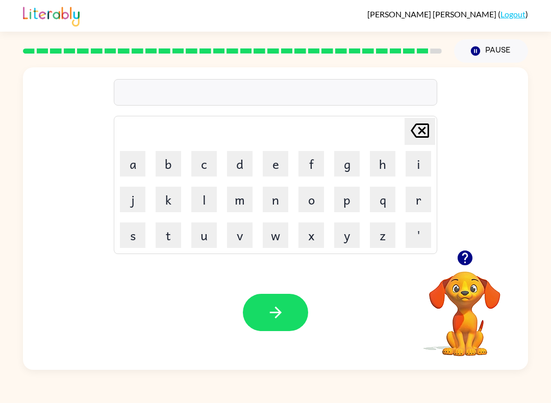
click at [427, 169] on button "i" at bounding box center [419, 164] width 26 height 26
click at [278, 195] on button "n" at bounding box center [276, 200] width 26 height 26
click at [472, 237] on div "in Delete Delete last character input a b c d e f g h i j k l m n o p q r s t u…" at bounding box center [275, 158] width 505 height 183
click at [464, 260] on icon "button" at bounding box center [464, 258] width 15 height 15
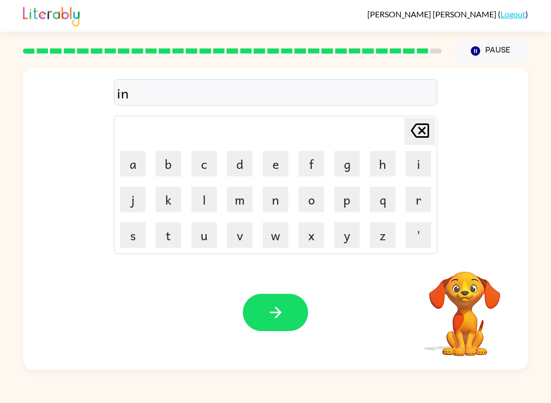
click at [214, 164] on button "c" at bounding box center [204, 164] width 26 height 26
click at [131, 168] on button "a" at bounding box center [133, 164] width 26 height 26
click at [223, 232] on td "v" at bounding box center [239, 235] width 35 height 35
click at [287, 208] on button "n" at bounding box center [276, 200] width 26 height 26
click at [419, 132] on icon "[PERSON_NAME] last character input" at bounding box center [420, 130] width 24 height 24
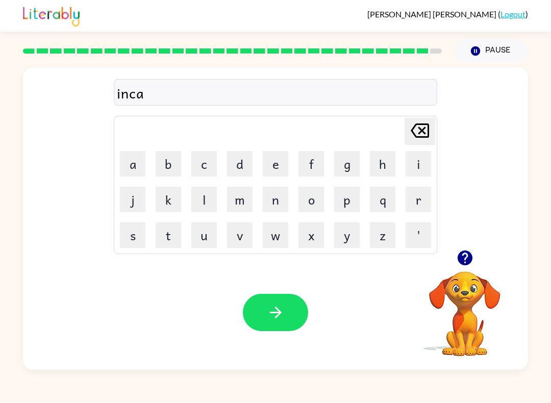
click at [215, 242] on button "u" at bounding box center [204, 235] width 26 height 26
click at [282, 200] on button "n" at bounding box center [276, 200] width 26 height 26
click at [179, 234] on button "t" at bounding box center [169, 235] width 26 height 26
click at [271, 170] on button "e" at bounding box center [276, 164] width 26 height 26
click at [418, 134] on icon "[PERSON_NAME] last character input" at bounding box center [420, 130] width 24 height 24
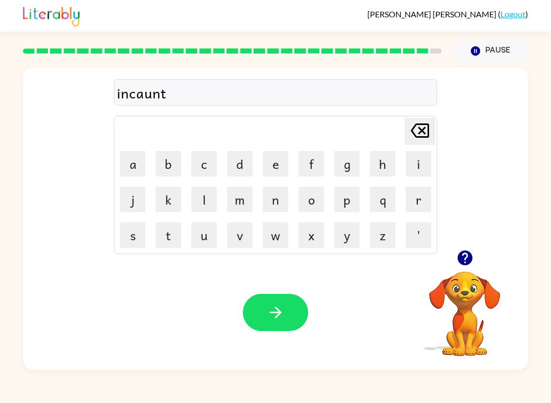
click at [278, 161] on button "e" at bounding box center [276, 164] width 26 height 26
click at [414, 195] on button "r" at bounding box center [419, 200] width 26 height 26
click at [290, 311] on button "button" at bounding box center [275, 312] width 65 height 37
